Goal: Complete application form

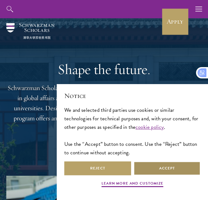
click at [165, 170] on button "Accept" at bounding box center [167, 168] width 67 height 14
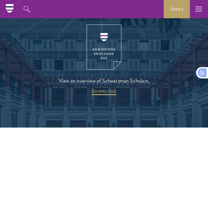
scroll to position [1076, 0]
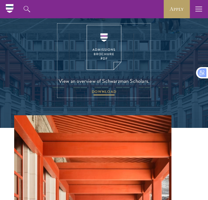
click at [103, 89] on span "DOWNLOAD" at bounding box center [104, 93] width 25 height 8
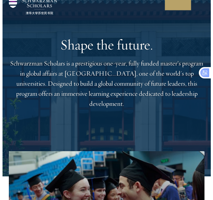
scroll to position [0, 0]
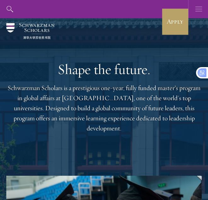
click at [198, 8] on icon "button" at bounding box center [199, 9] width 7 height 18
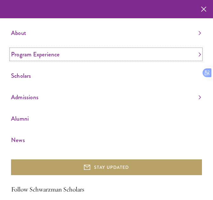
click at [153, 52] on link "Program Experience" at bounding box center [106, 54] width 190 height 10
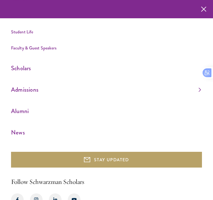
scroll to position [72, 0]
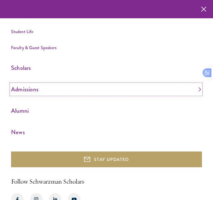
click at [179, 91] on link "Admissions" at bounding box center [106, 89] width 190 height 10
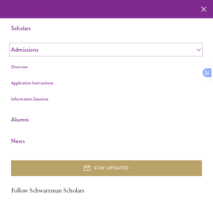
scroll to position [142, 0]
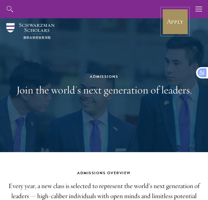
click at [174, 20] on link "Apply" at bounding box center [175, 22] width 26 height 26
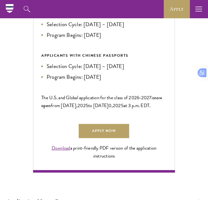
scroll to position [304, 0]
click at [60, 152] on link "Download" at bounding box center [61, 148] width 19 height 7
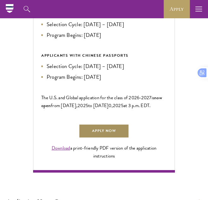
click at [105, 138] on link "Apply Now" at bounding box center [104, 131] width 50 height 14
